Goal: Information Seeking & Learning: Learn about a topic

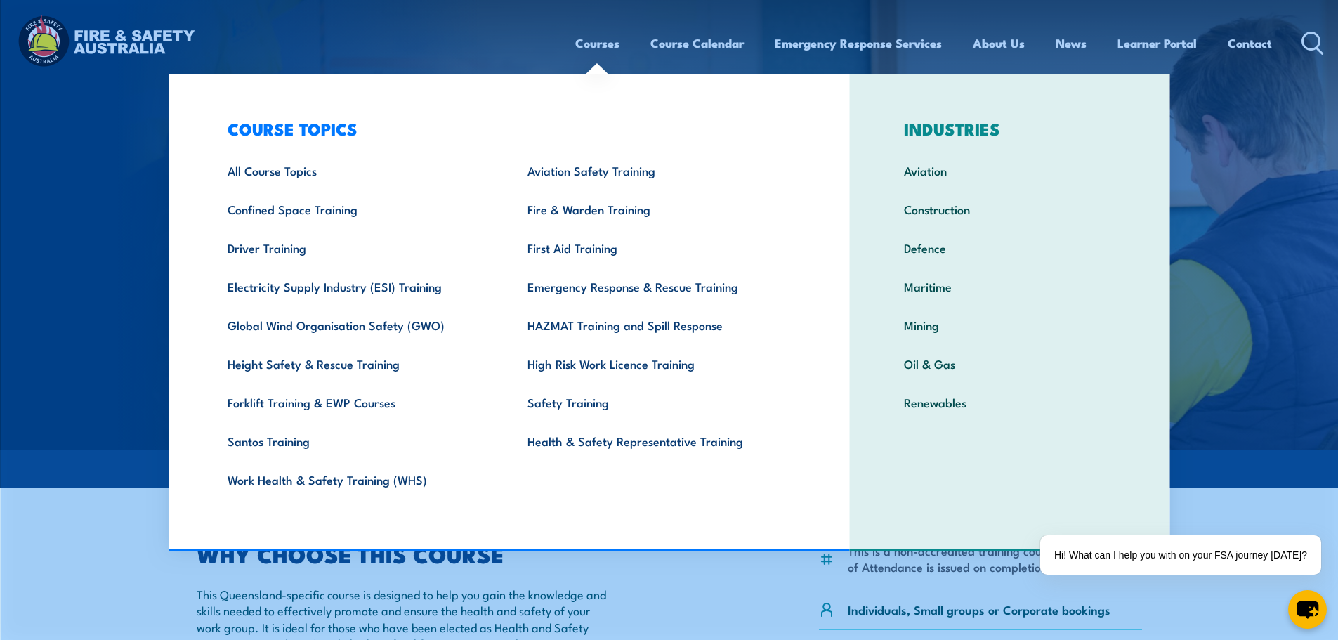
click at [600, 43] on link "Courses" at bounding box center [597, 43] width 44 height 37
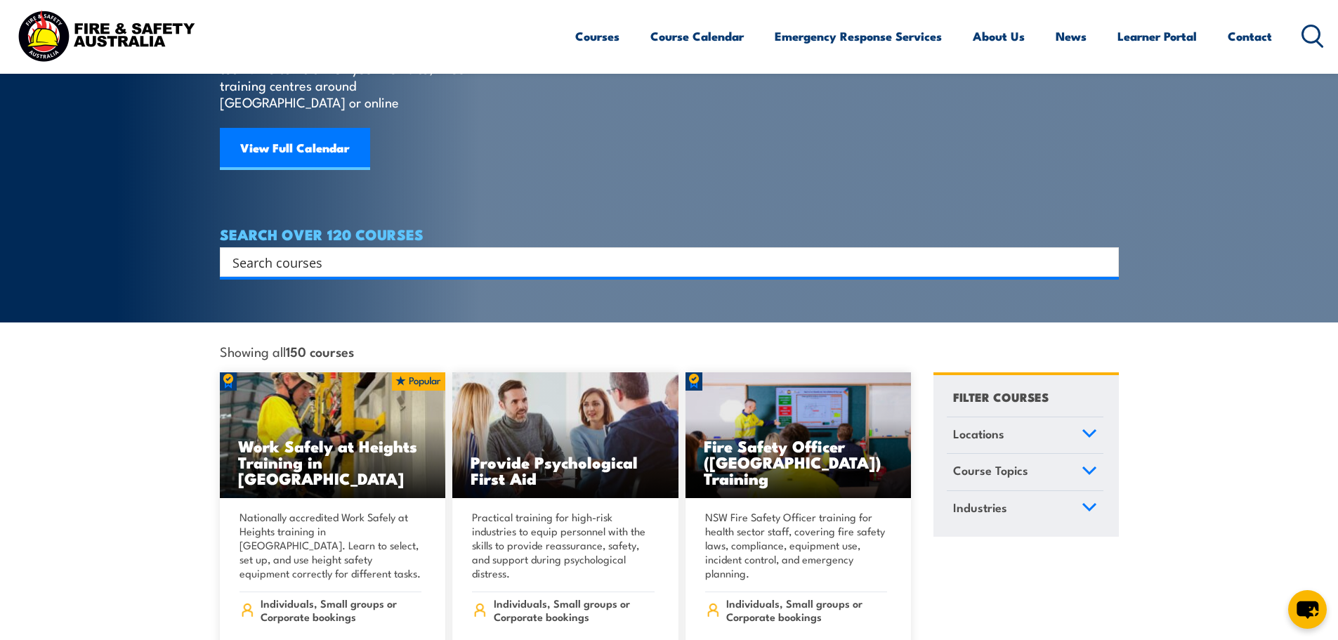
scroll to position [70, 0]
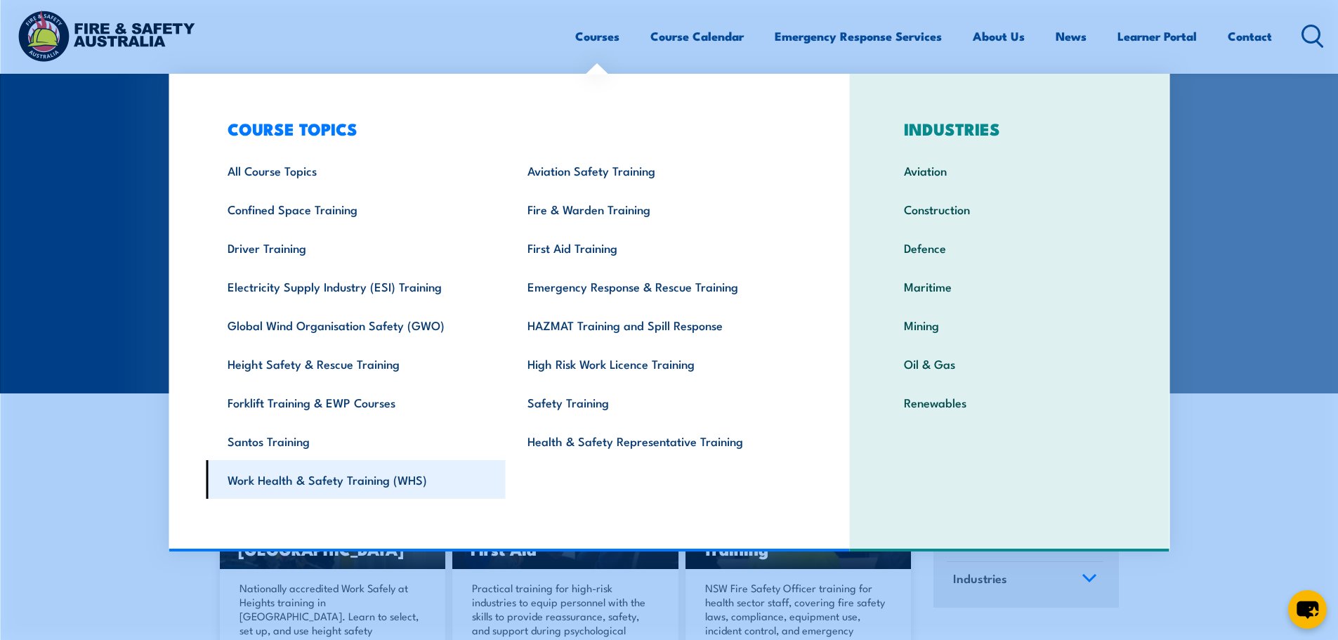
click at [384, 475] on link "Work Health & Safety Training (WHS)" at bounding box center [356, 479] width 300 height 39
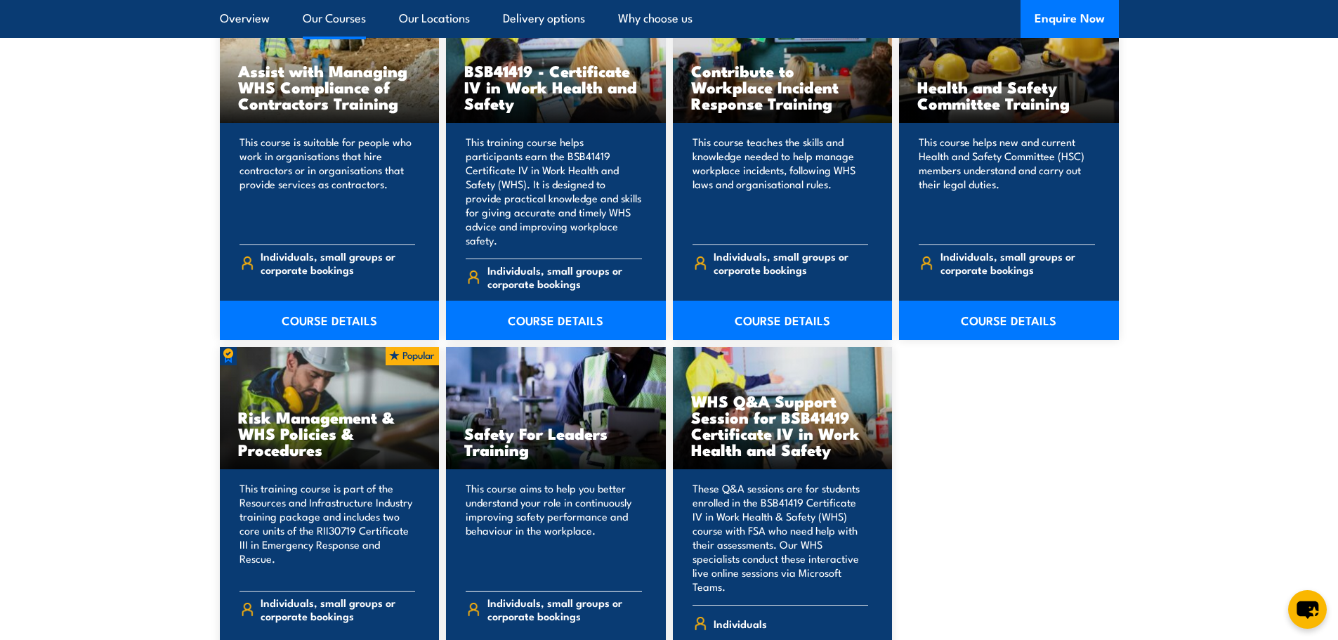
scroll to position [1264, 0]
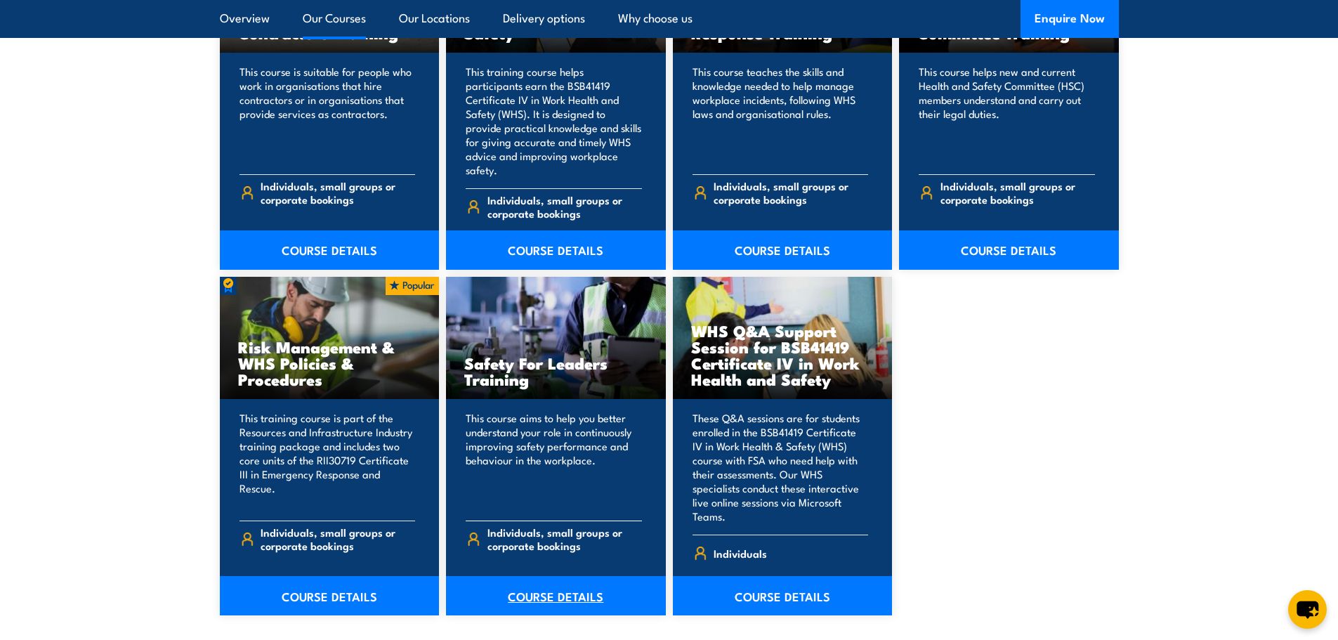
click at [517, 576] on link "COURSE DETAILS" at bounding box center [556, 595] width 220 height 39
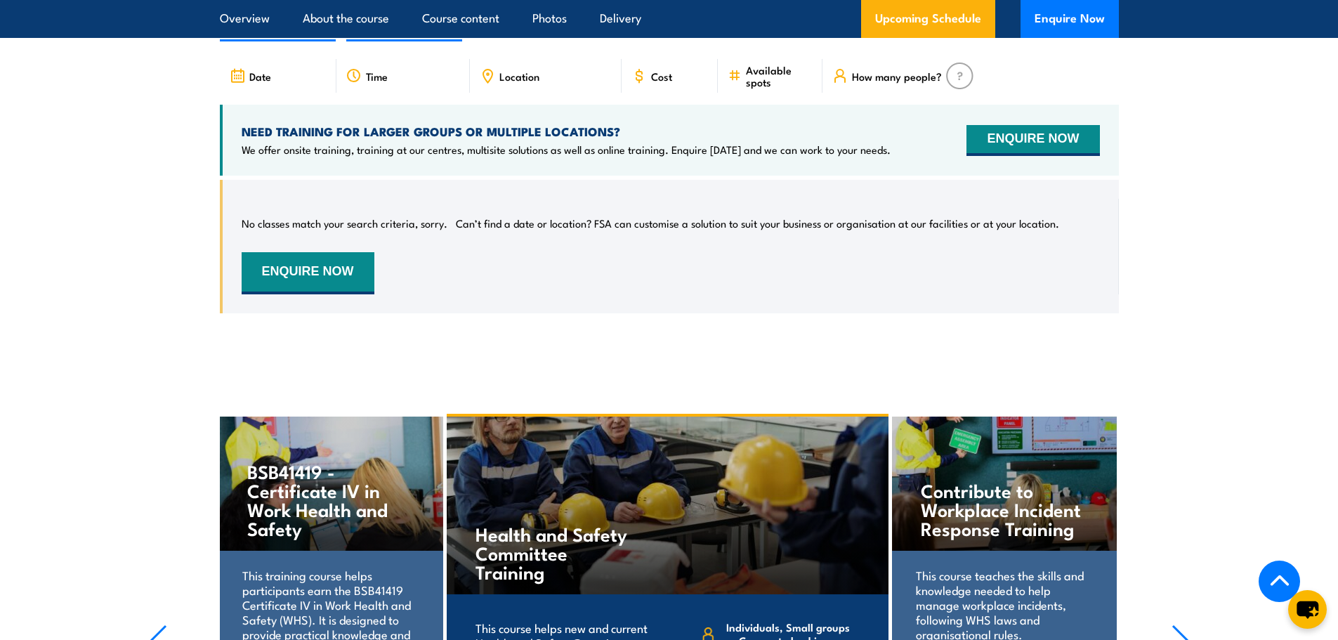
scroll to position [2598, 0]
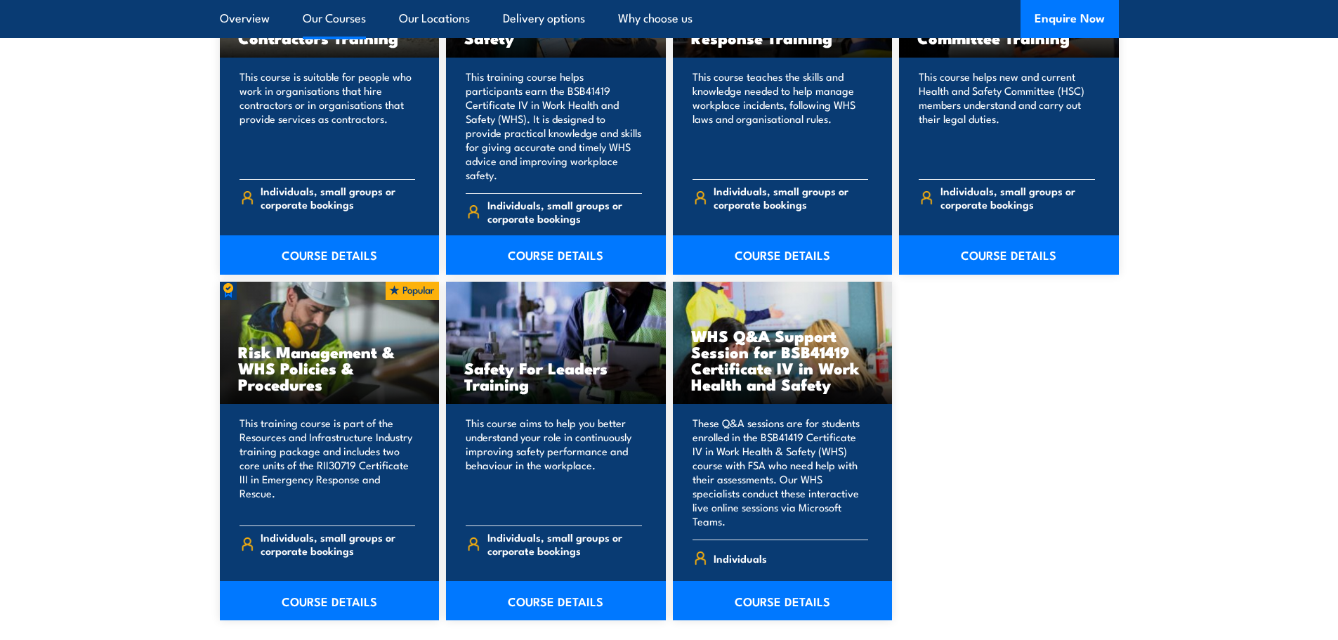
scroll to position [1264, 0]
